Goal: Information Seeking & Learning: Check status

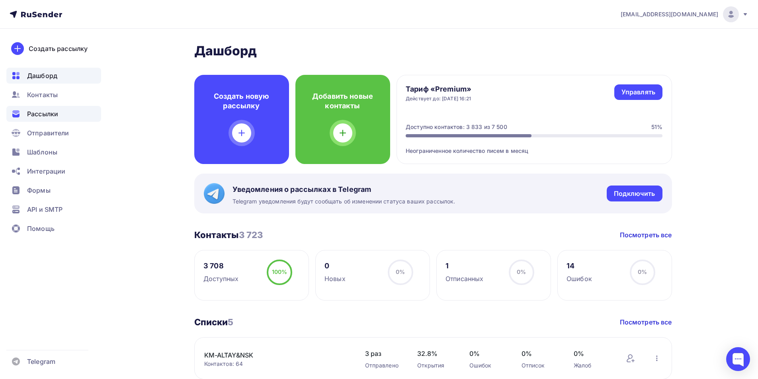
click at [40, 113] on span "Рассылки" at bounding box center [42, 114] width 31 height 10
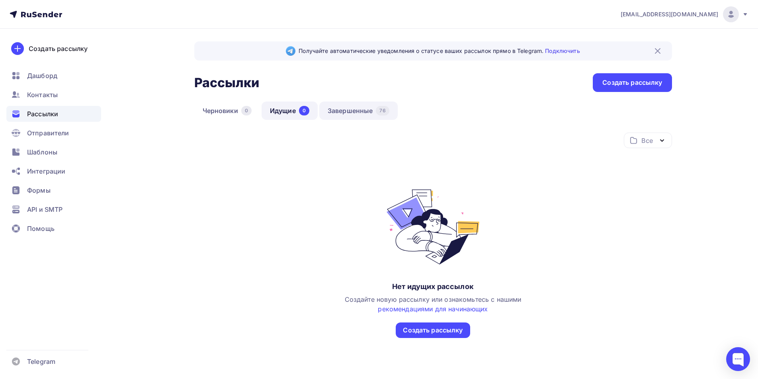
click at [343, 110] on link "Завершенные 76" at bounding box center [358, 111] width 78 height 18
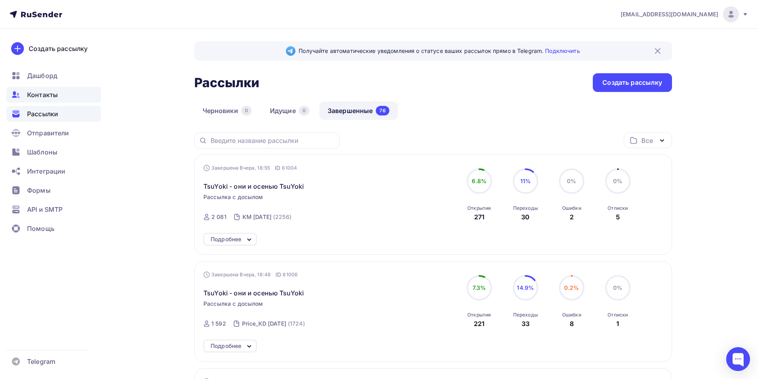
click at [41, 92] on span "Контакты" at bounding box center [42, 95] width 31 height 10
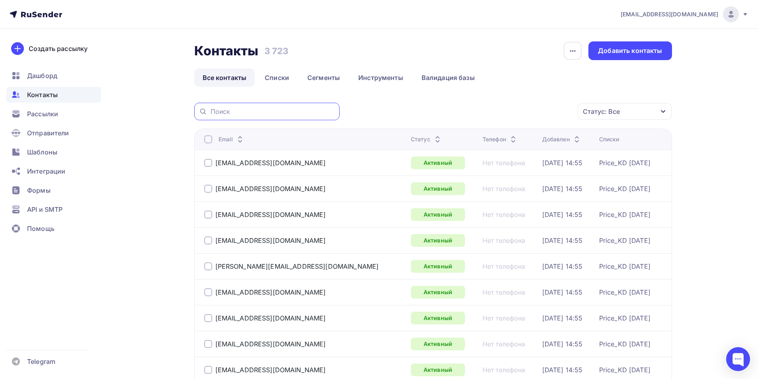
click at [270, 108] on input "text" at bounding box center [273, 111] width 124 height 9
type input "frol"
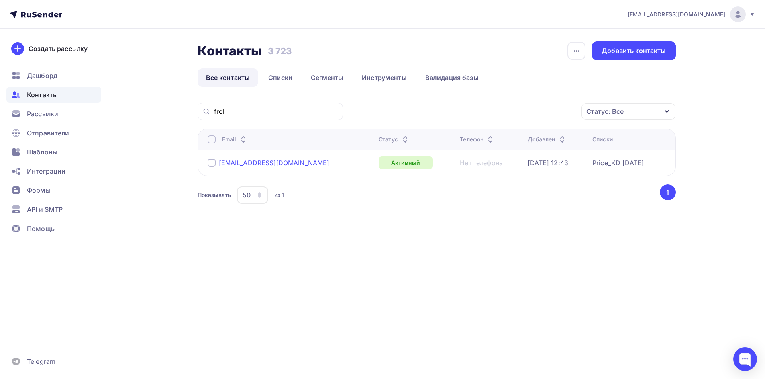
click at [255, 162] on div "[EMAIL_ADDRESS][DOMAIN_NAME]" at bounding box center [274, 163] width 111 height 8
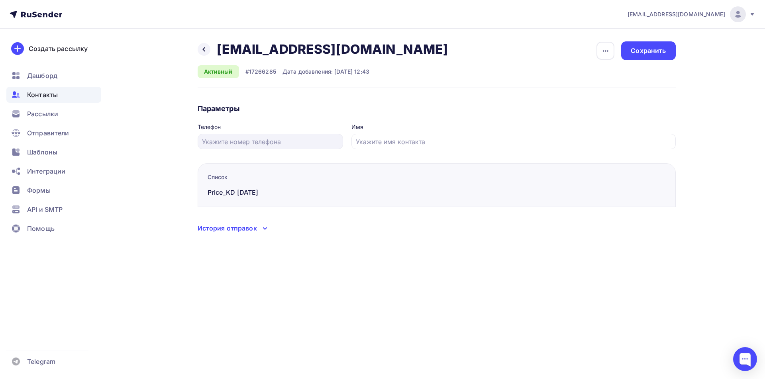
click at [255, 231] on div "История отправок" at bounding box center [227, 228] width 59 height 10
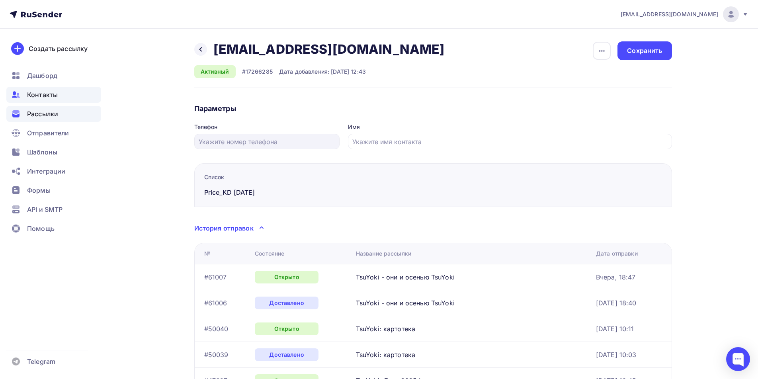
click at [52, 116] on span "Рассылки" at bounding box center [42, 114] width 31 height 10
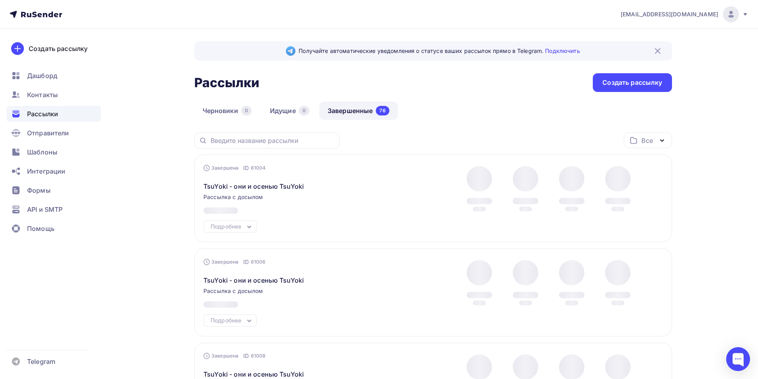
click at [347, 113] on link "Завершенные 76" at bounding box center [358, 111] width 78 height 18
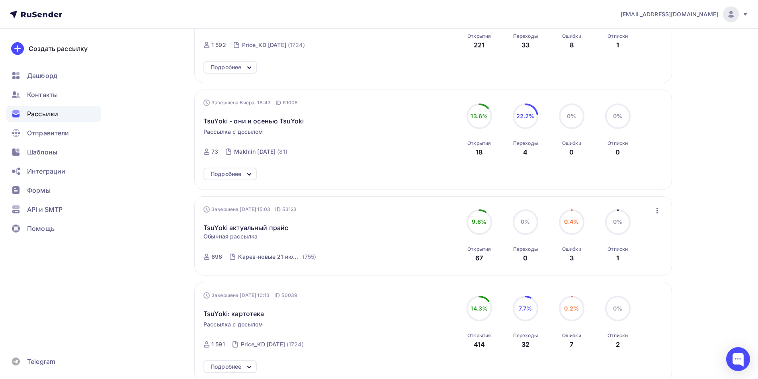
scroll to position [199, 0]
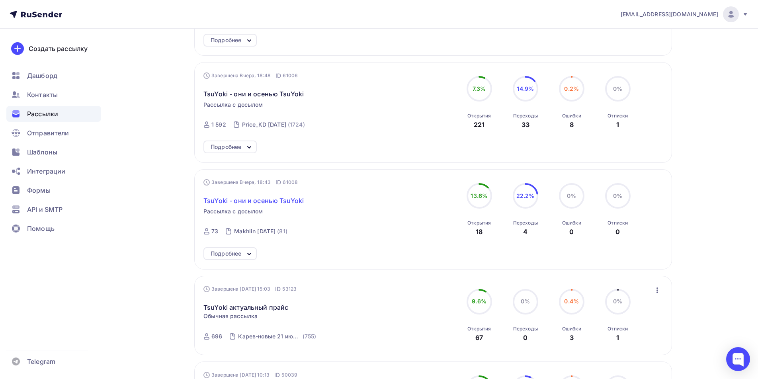
click at [273, 198] on span "TsuYoki - они и осенью TsuYoki" at bounding box center [254, 201] width 100 height 10
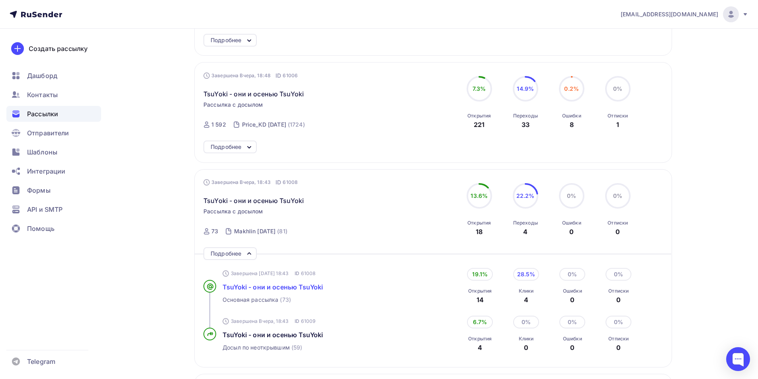
click at [276, 284] on span "TsuYoki - они и осенью TsuYoki" at bounding box center [273, 287] width 100 height 8
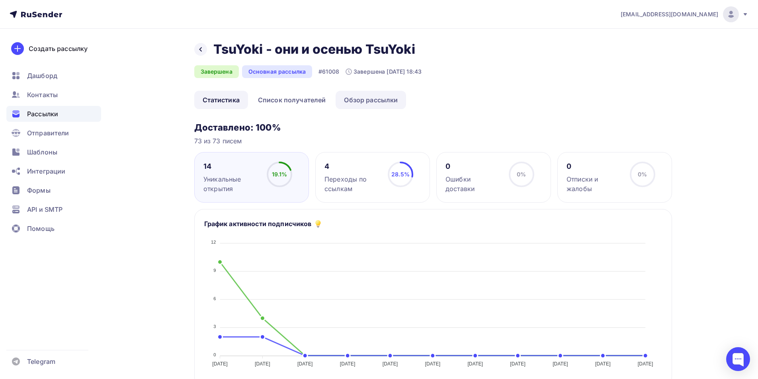
click at [363, 102] on link "Обзор рассылки" at bounding box center [371, 100] width 70 height 18
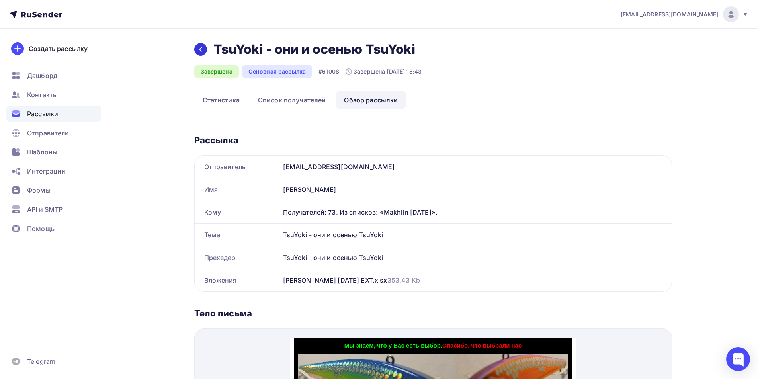
click at [203, 52] on icon at bounding box center [201, 49] width 6 height 6
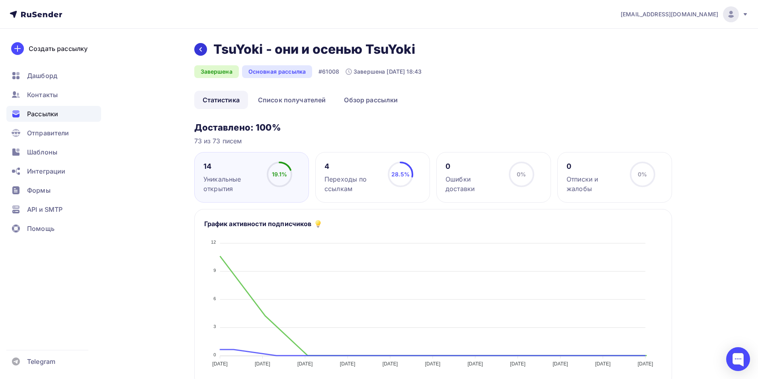
click at [203, 52] on icon at bounding box center [201, 49] width 6 height 6
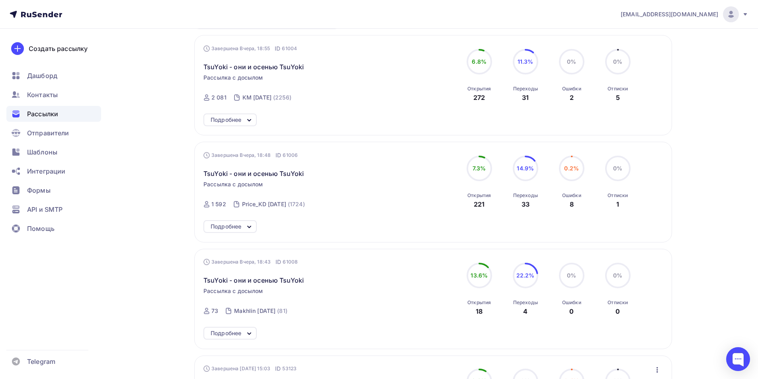
scroll to position [159, 0]
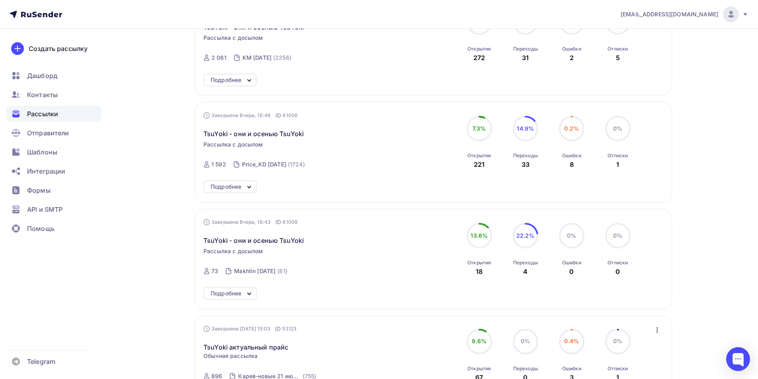
click at [249, 293] on icon at bounding box center [250, 294] width 10 height 10
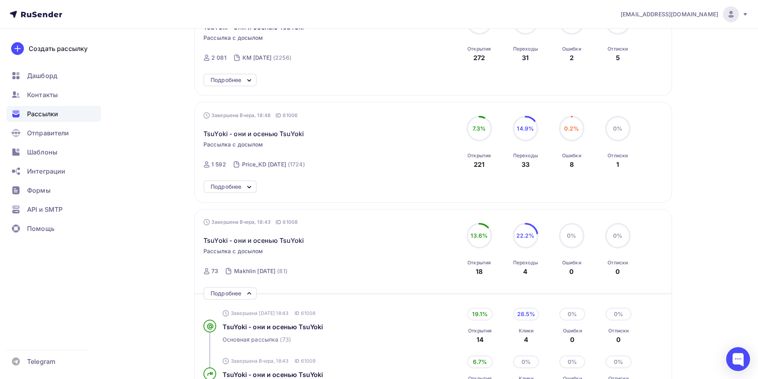
scroll to position [319, 0]
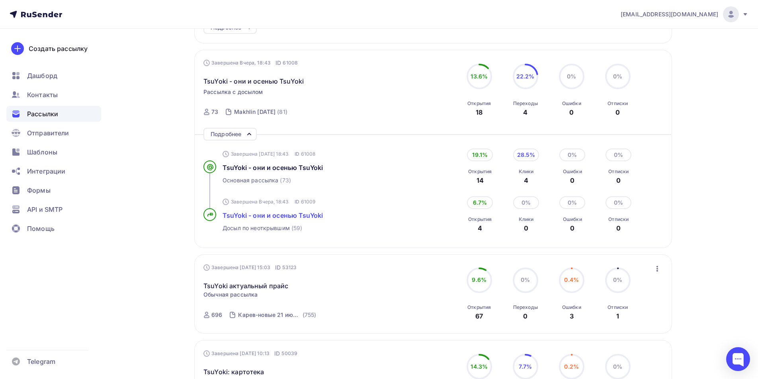
click at [305, 213] on span "TsuYoki - они и осенью TsuYoki" at bounding box center [273, 215] width 100 height 8
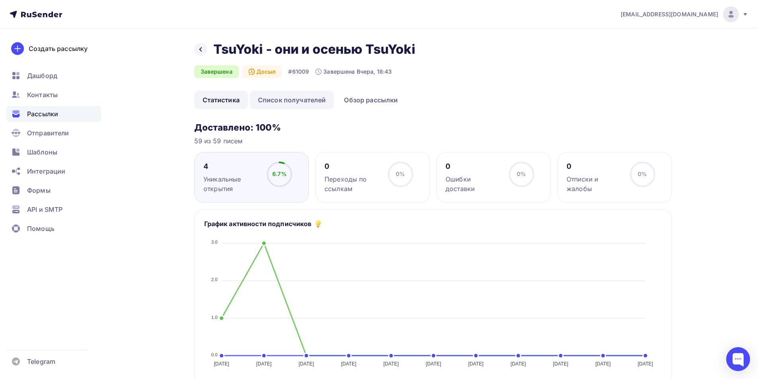
click at [312, 103] on link "Список получателей" at bounding box center [292, 100] width 85 height 18
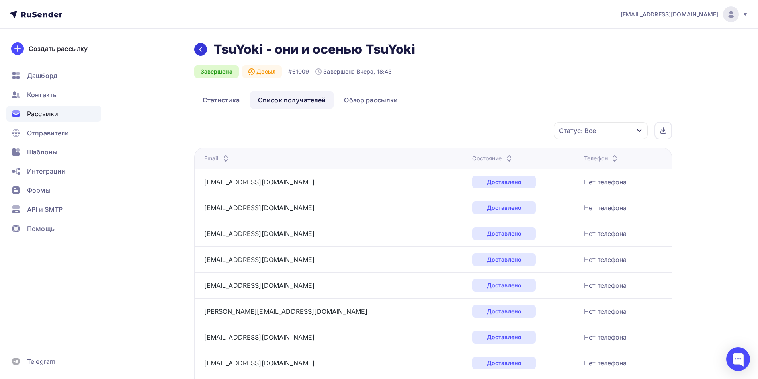
click at [204, 50] on div at bounding box center [200, 49] width 13 height 13
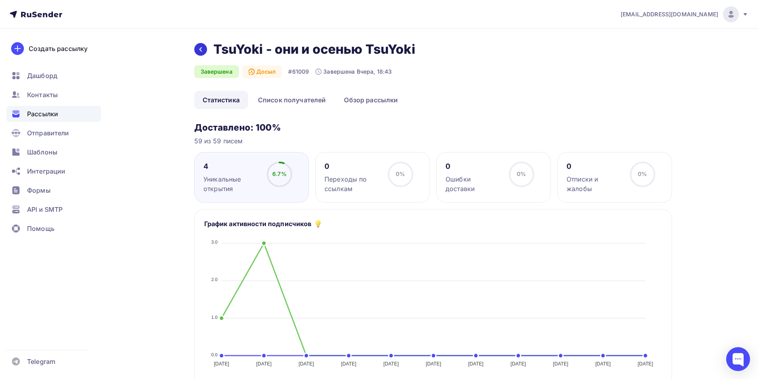
click at [203, 49] on icon at bounding box center [201, 49] width 6 height 6
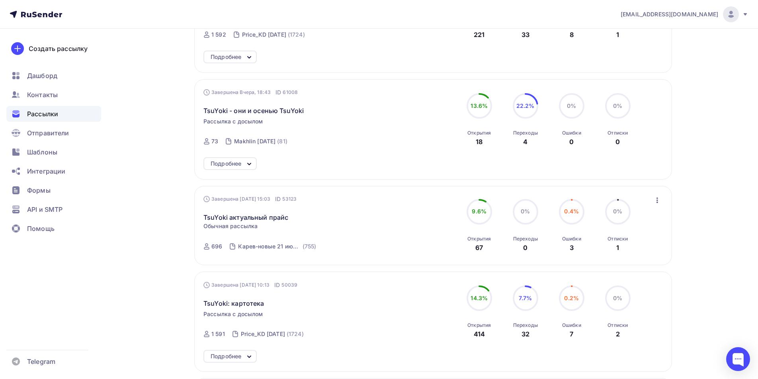
scroll to position [170, 0]
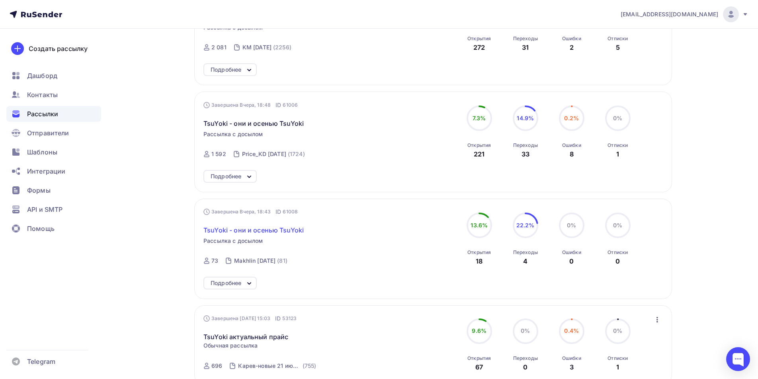
click at [275, 230] on span "TsuYoki - они и осенью TsuYoki" at bounding box center [254, 230] width 100 height 10
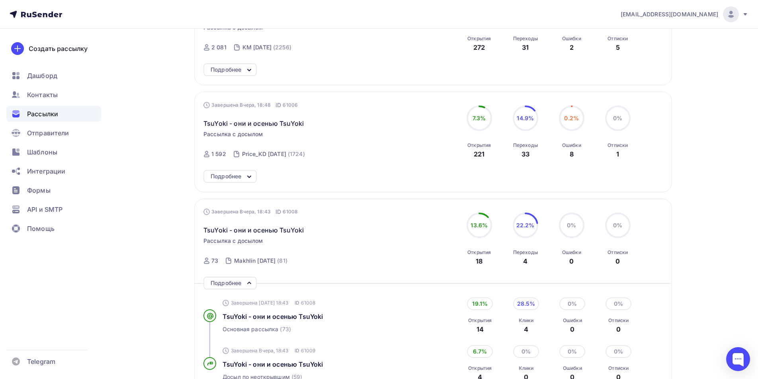
scroll to position [329, 0]
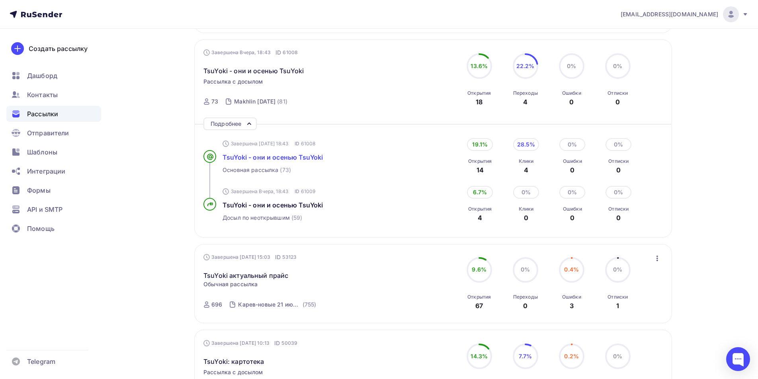
click at [270, 159] on span "TsuYoki - они и осенью TsuYoki" at bounding box center [273, 157] width 100 height 8
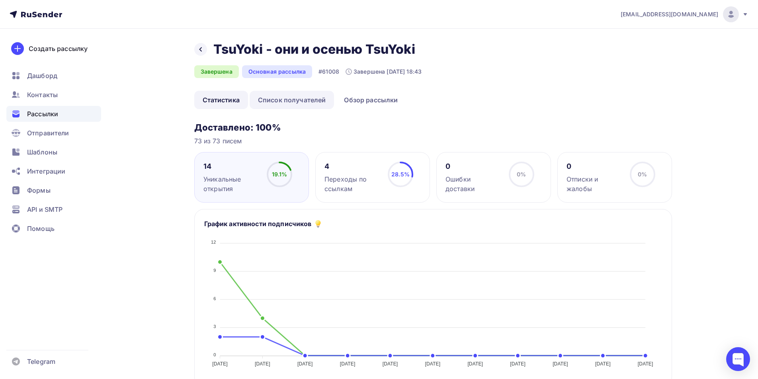
click at [311, 101] on link "Список получателей" at bounding box center [292, 100] width 85 height 18
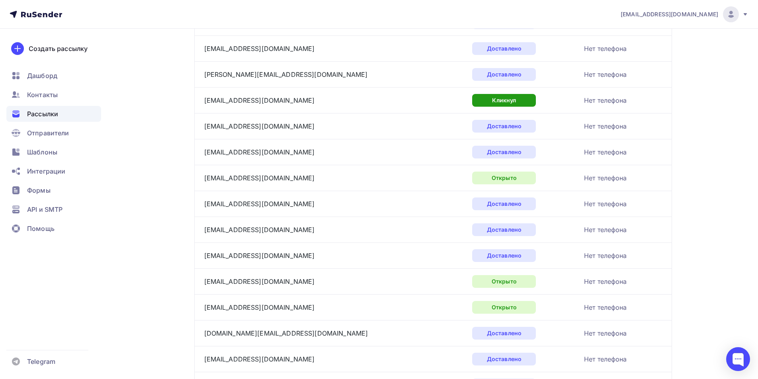
scroll to position [757, 0]
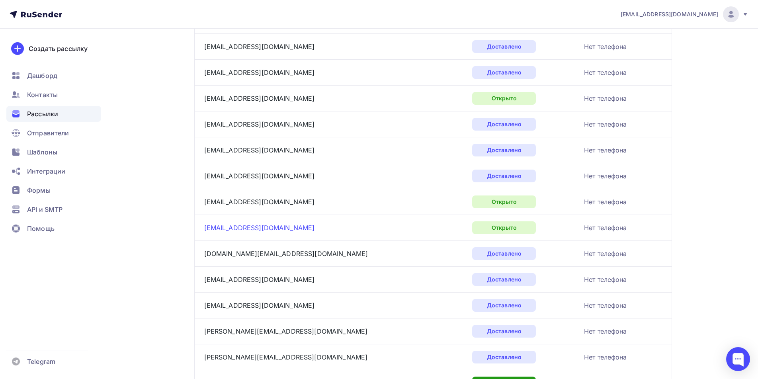
click at [256, 230] on link "[EMAIL_ADDRESS][DOMAIN_NAME]" at bounding box center [259, 228] width 111 height 8
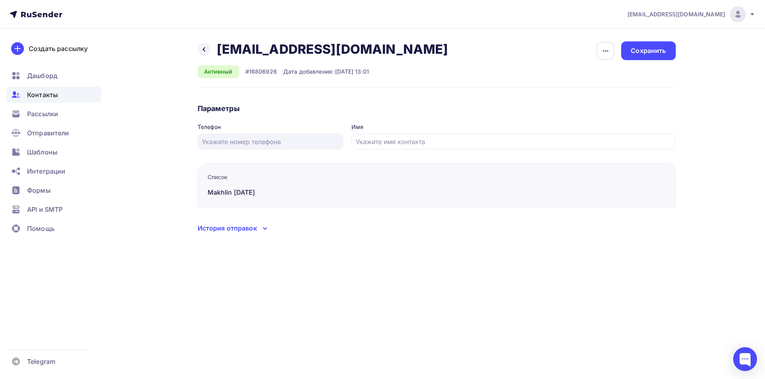
click at [263, 229] on icon at bounding box center [265, 229] width 10 height 10
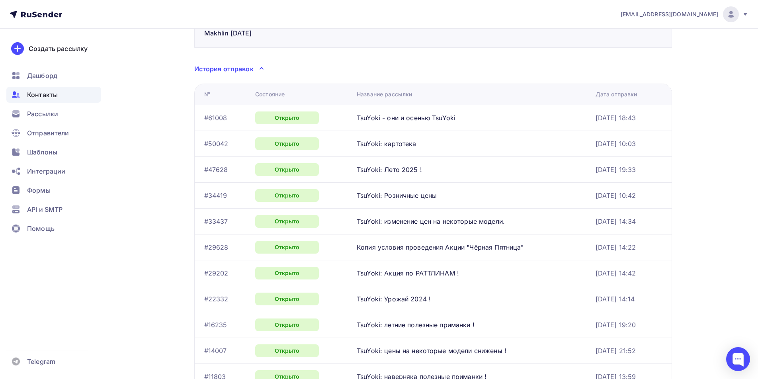
scroll to position [232, 0]
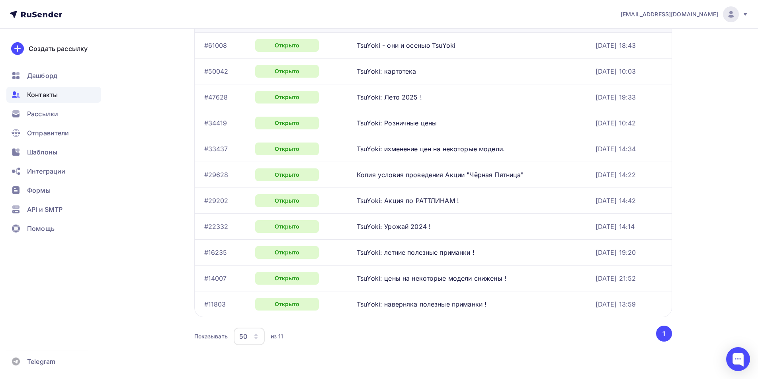
click at [257, 337] on icon "button" at bounding box center [256, 336] width 6 height 6
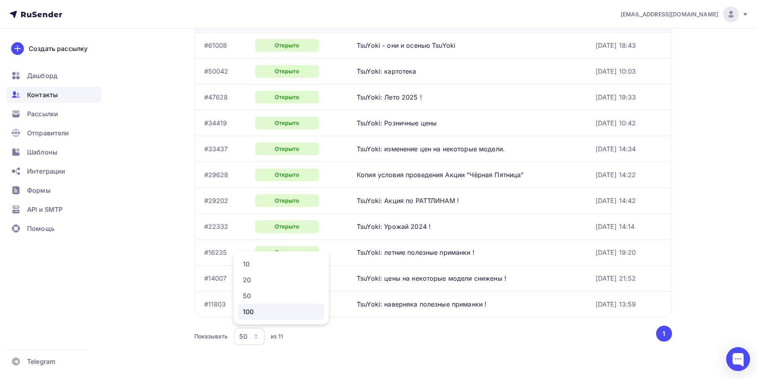
click at [257, 315] on div "100" at bounding box center [281, 312] width 76 height 10
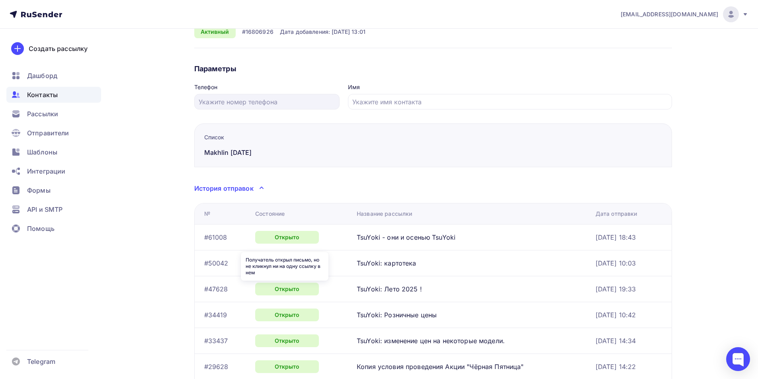
scroll to position [0, 0]
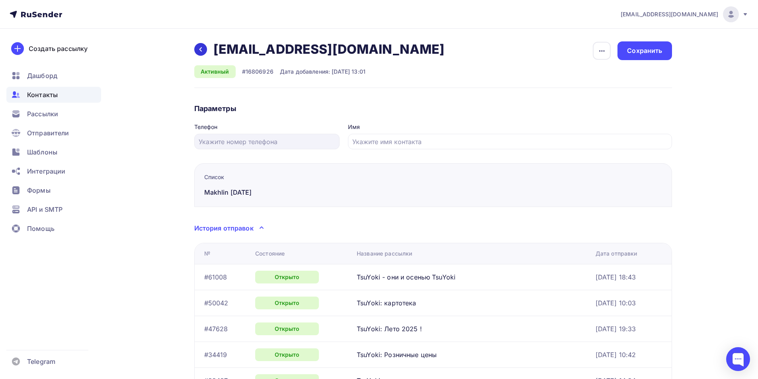
click at [201, 50] on icon at bounding box center [201, 49] width 6 height 6
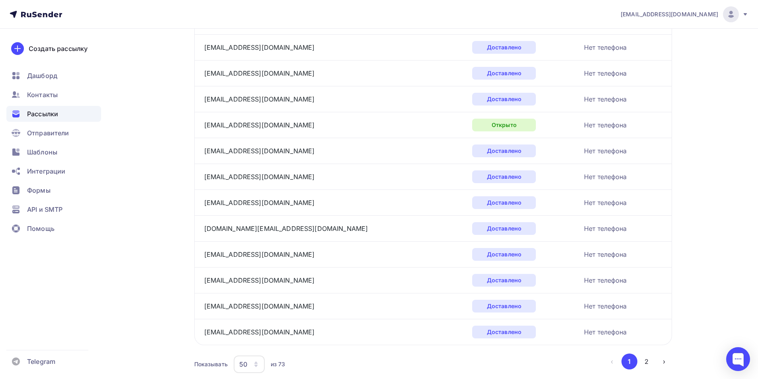
scroll to position [1146, 0]
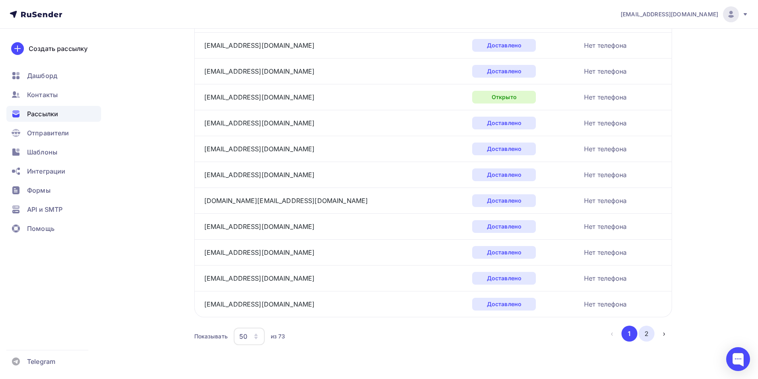
click at [646, 334] on button "2" at bounding box center [647, 334] width 16 height 16
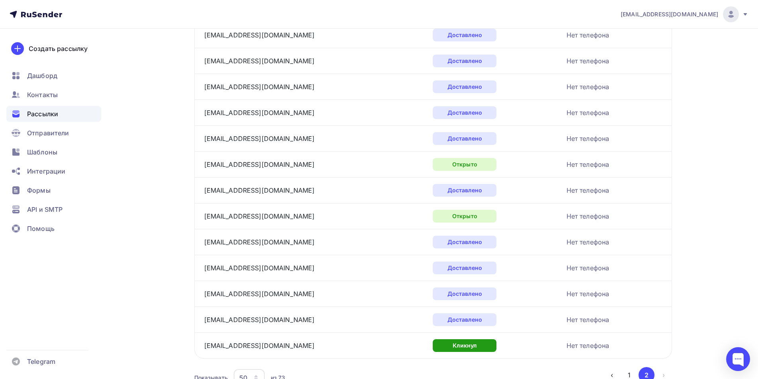
scroll to position [446, 0]
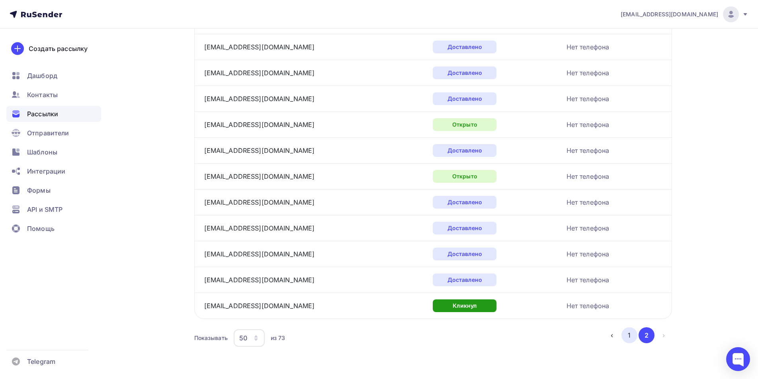
click at [632, 337] on button "1" at bounding box center [630, 335] width 16 height 16
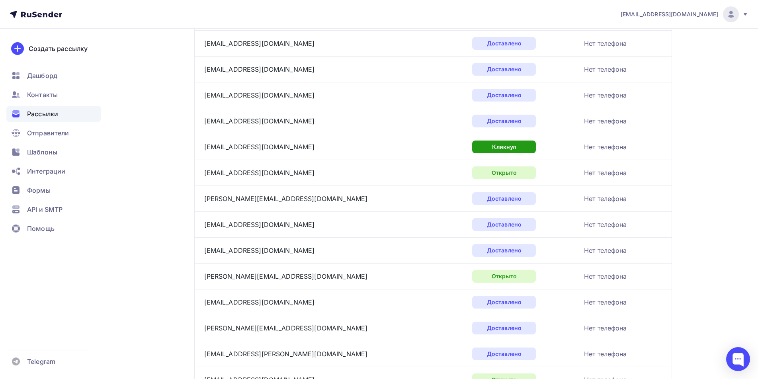
scroll to position [0, 0]
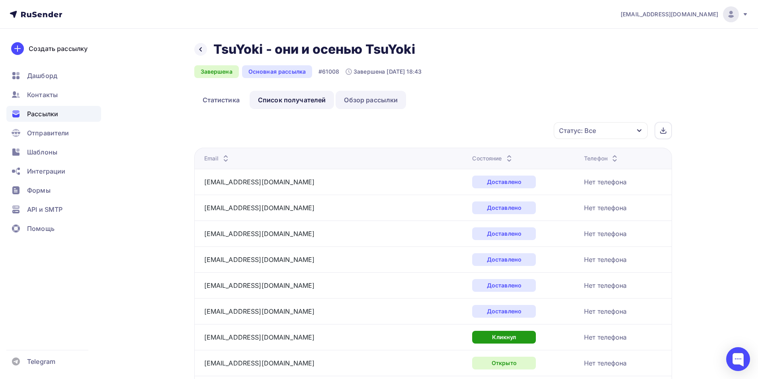
click at [363, 103] on link "Обзор рассылки" at bounding box center [371, 100] width 70 height 18
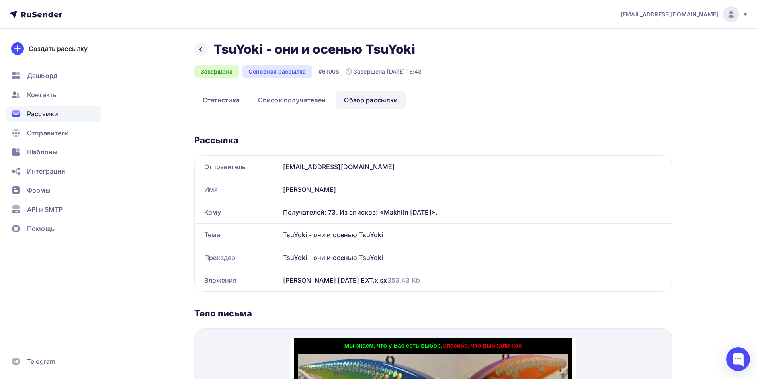
click at [50, 112] on span "Рассылки" at bounding box center [42, 114] width 31 height 10
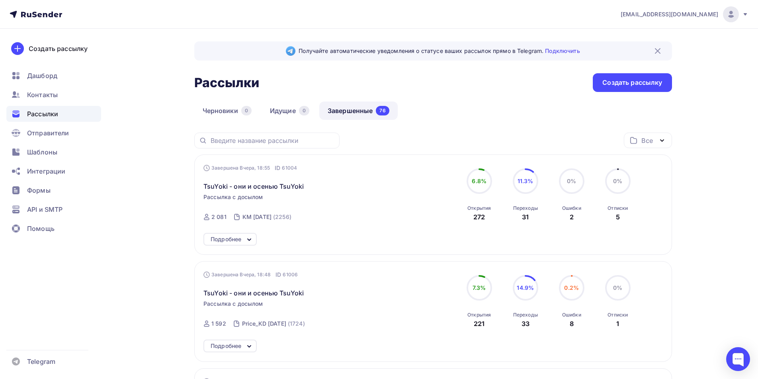
click at [248, 236] on icon at bounding box center [250, 240] width 10 height 10
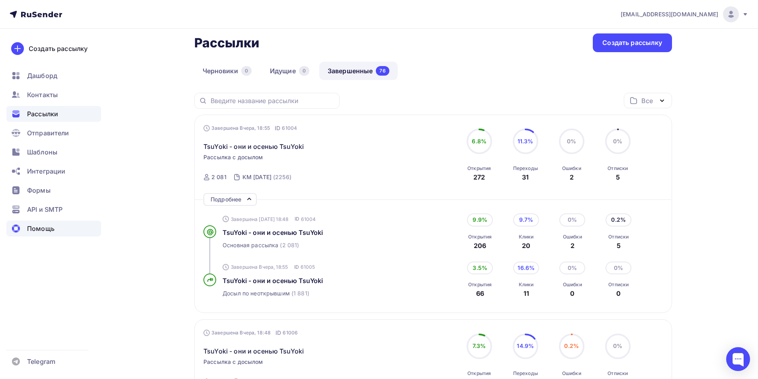
scroll to position [80, 0]
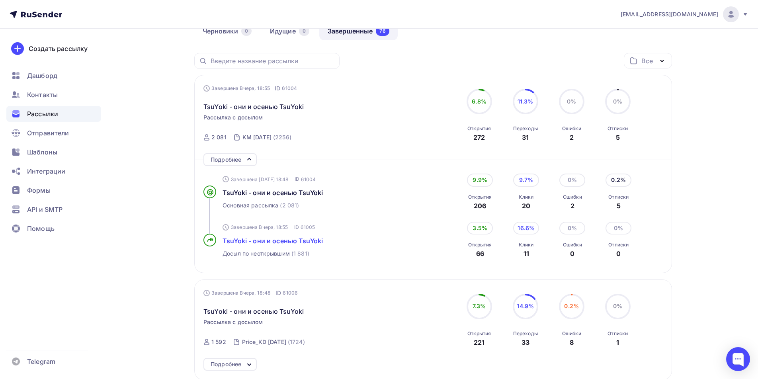
click at [301, 239] on span "TsuYoki - они и осенью TsuYoki" at bounding box center [273, 241] width 100 height 8
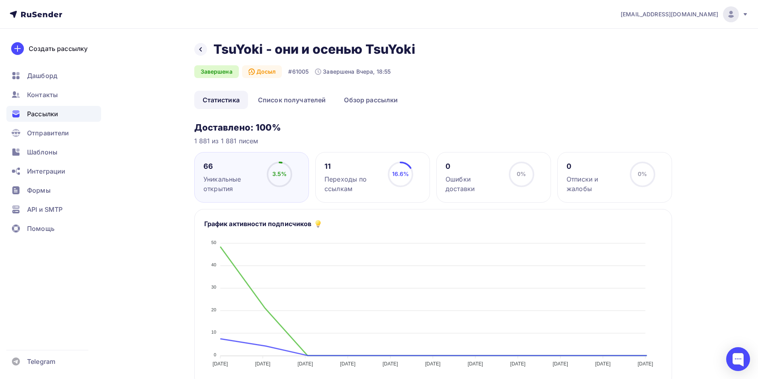
click at [360, 187] on div "Переходы по ссылкам" at bounding box center [353, 183] width 56 height 19
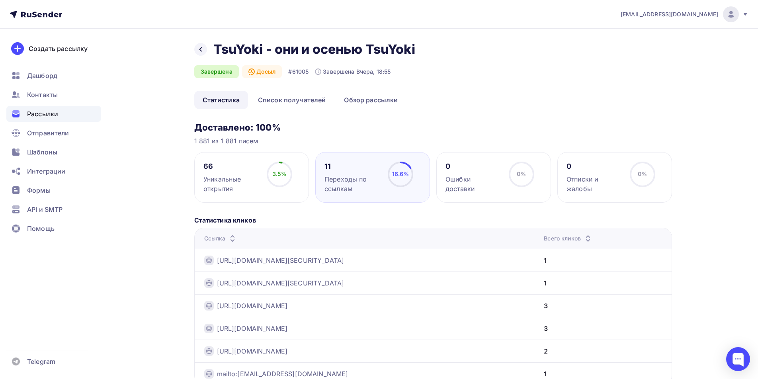
scroll to position [80, 0]
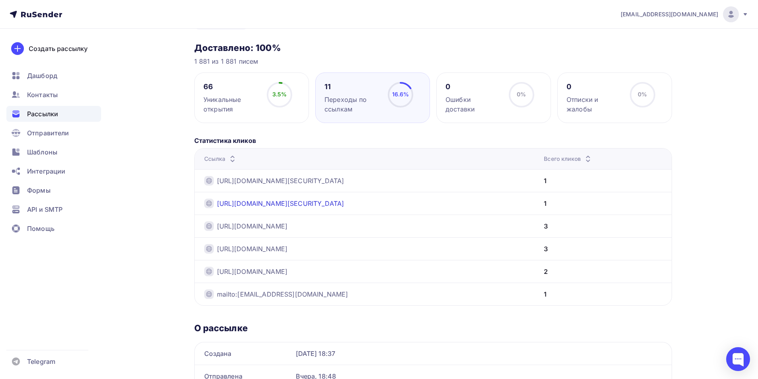
click at [345, 204] on link "[URL][DOMAIN_NAME][SECURITY_DATA]" at bounding box center [280, 204] width 127 height 10
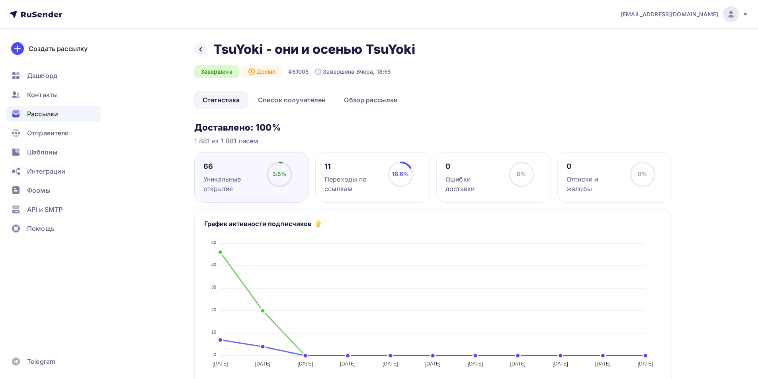
click at [354, 182] on div "Переходы по ссылкам" at bounding box center [353, 183] width 56 height 19
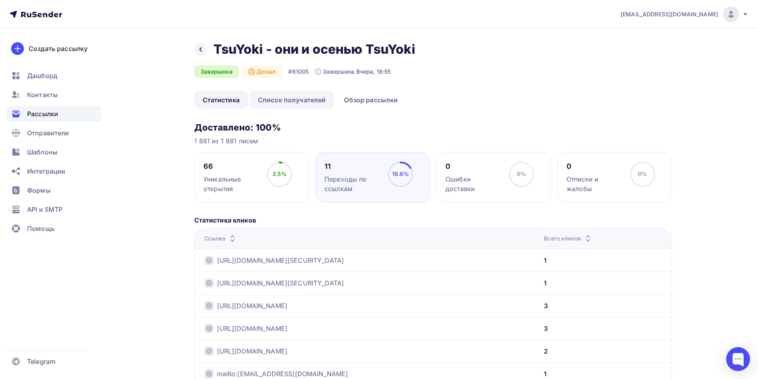
click at [288, 103] on link "Список получателей" at bounding box center [292, 100] width 85 height 18
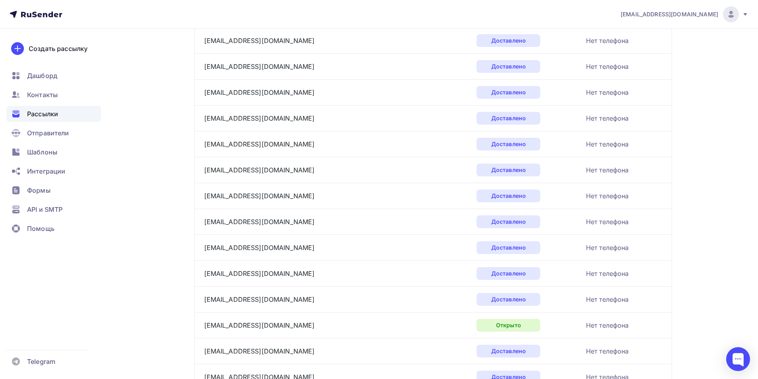
scroll to position [1146, 0]
